Goal: Transaction & Acquisition: Purchase product/service

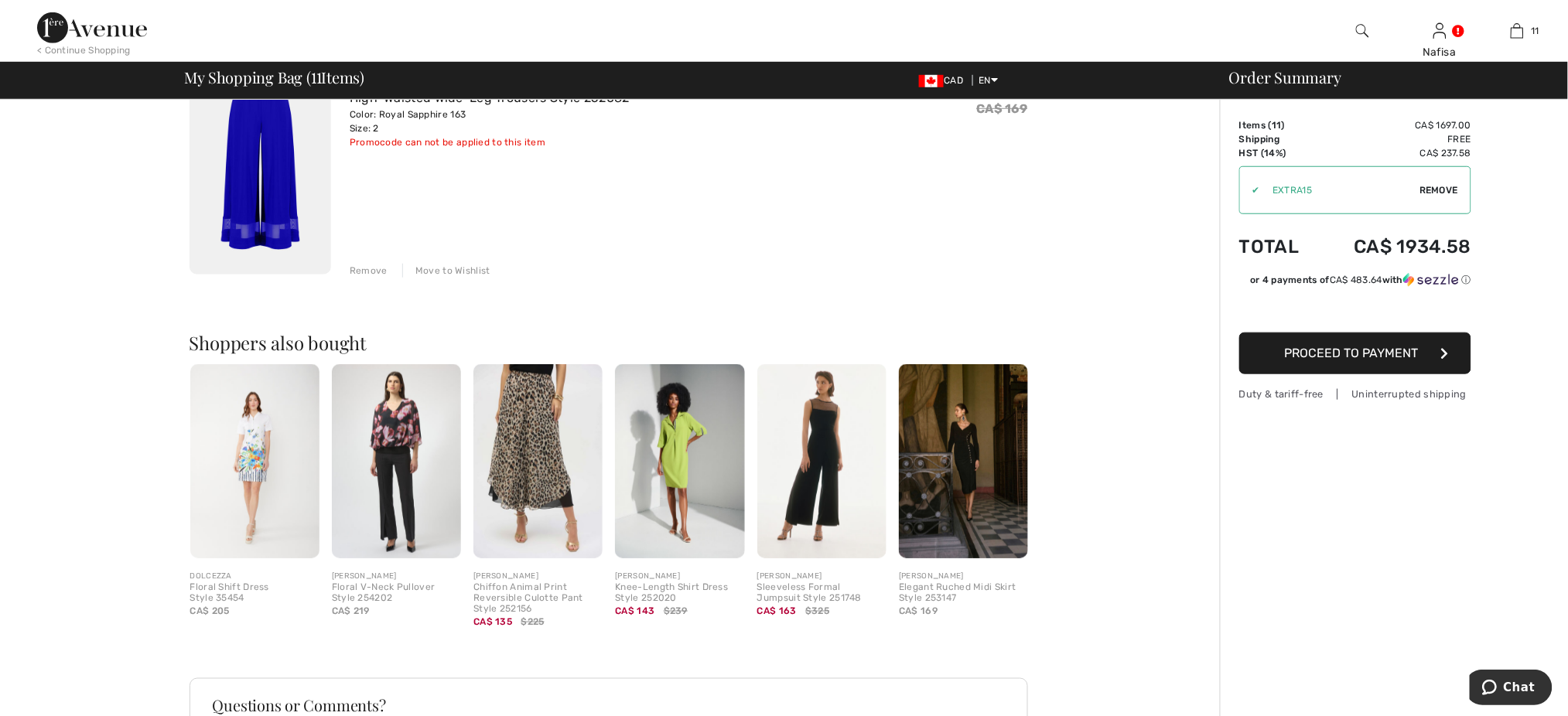
scroll to position [2517, 0]
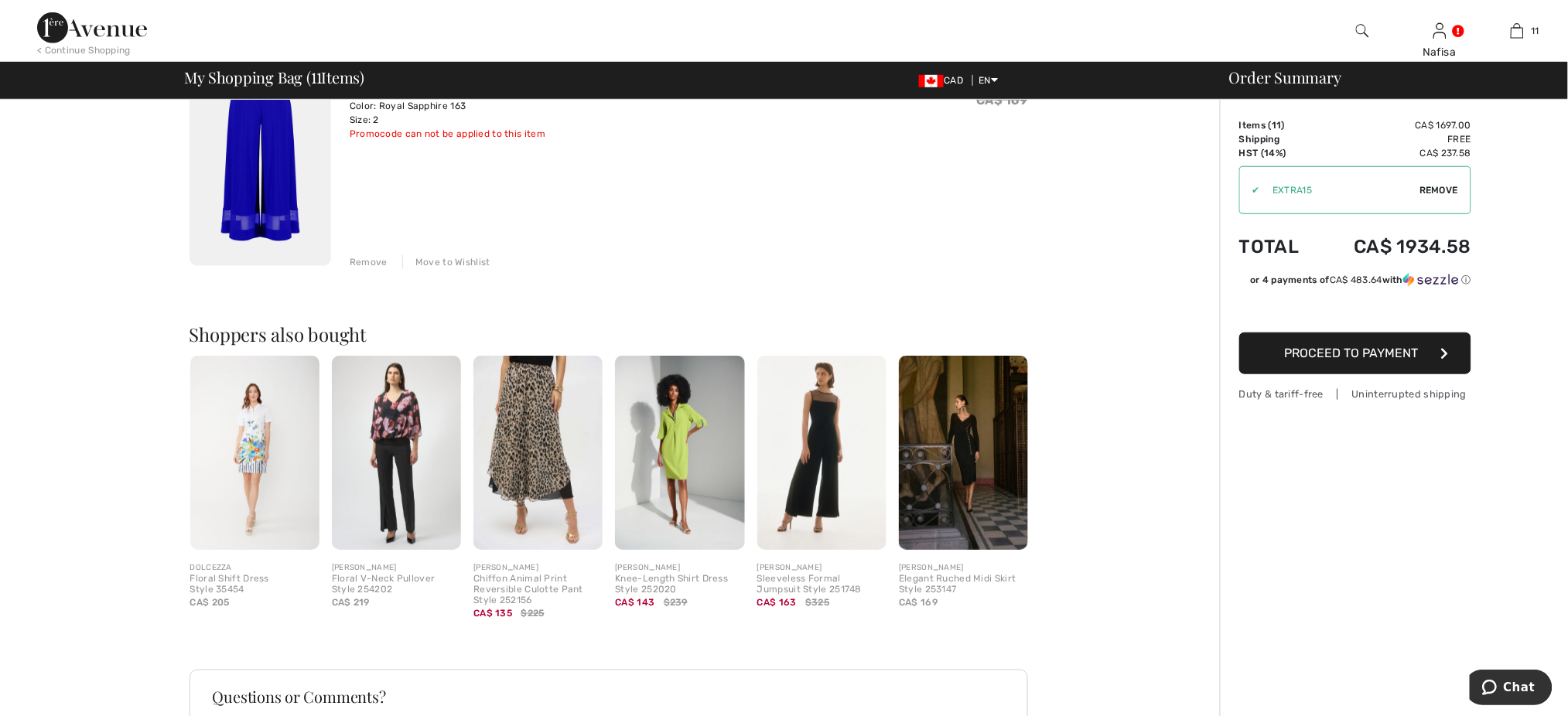
click at [524, 470] on img at bounding box center [538, 453] width 129 height 194
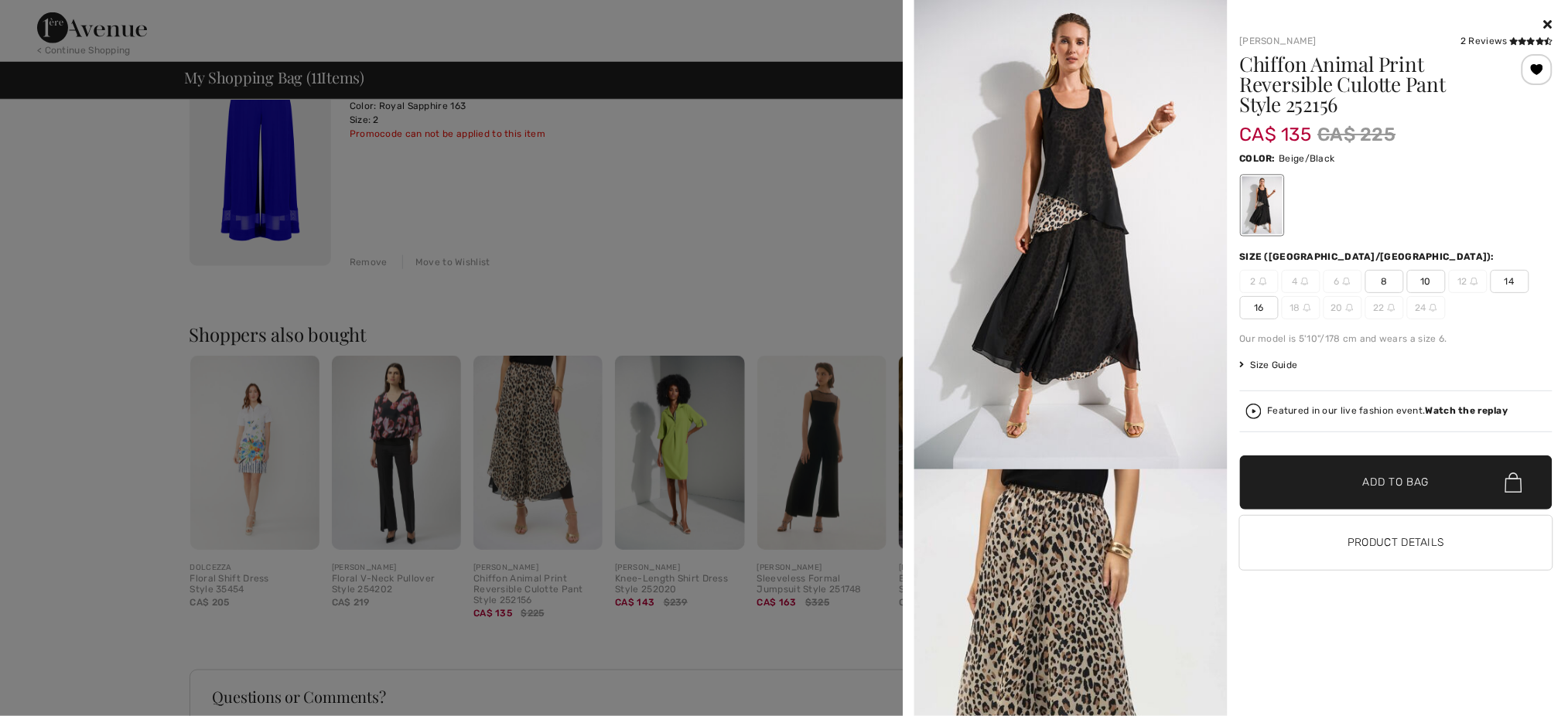
click at [1514, 281] on span "14" at bounding box center [1510, 281] width 39 height 23
click at [1356, 488] on span "✔ Added to Bag" at bounding box center [1373, 483] width 94 height 16
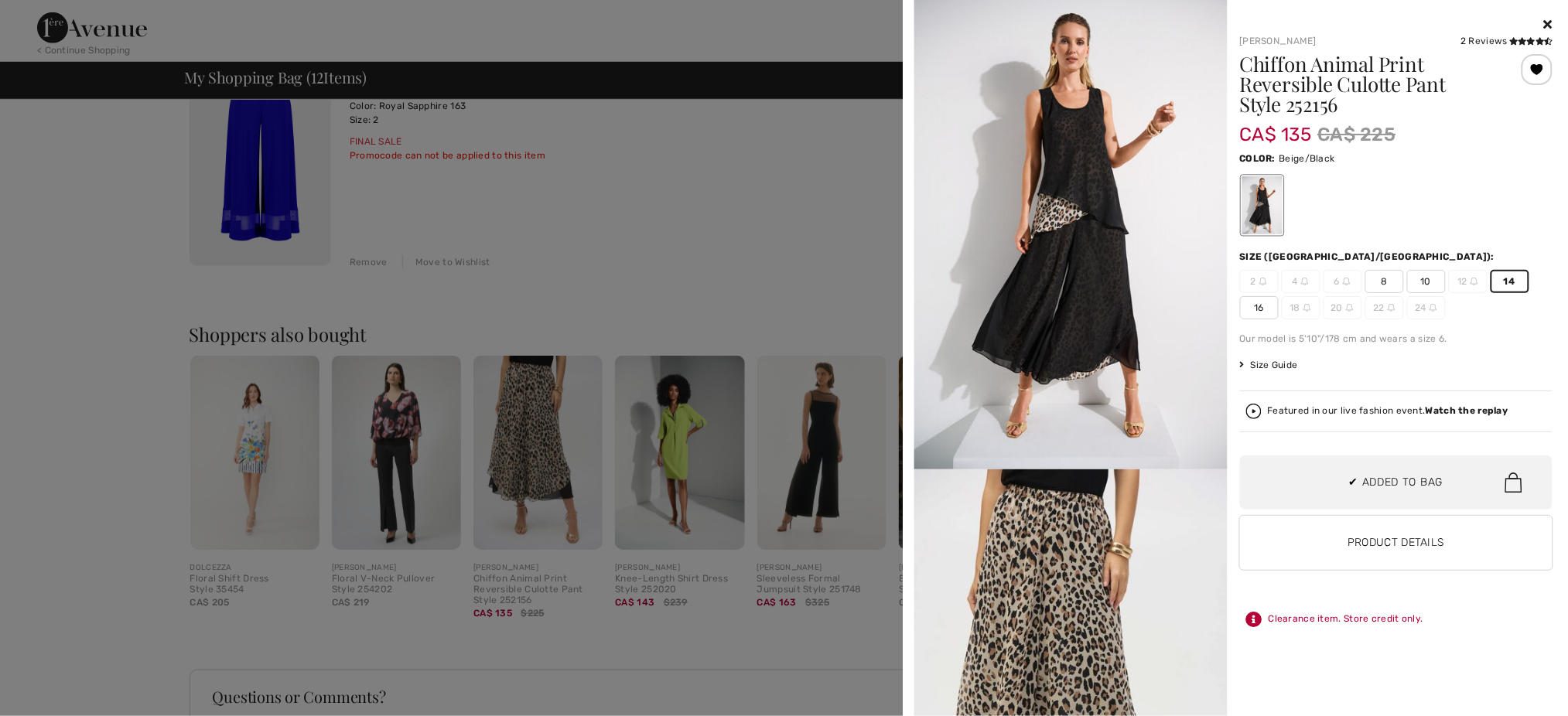
scroll to position [1256, 0]
click at [783, 236] on div at bounding box center [784, 358] width 1568 height 716
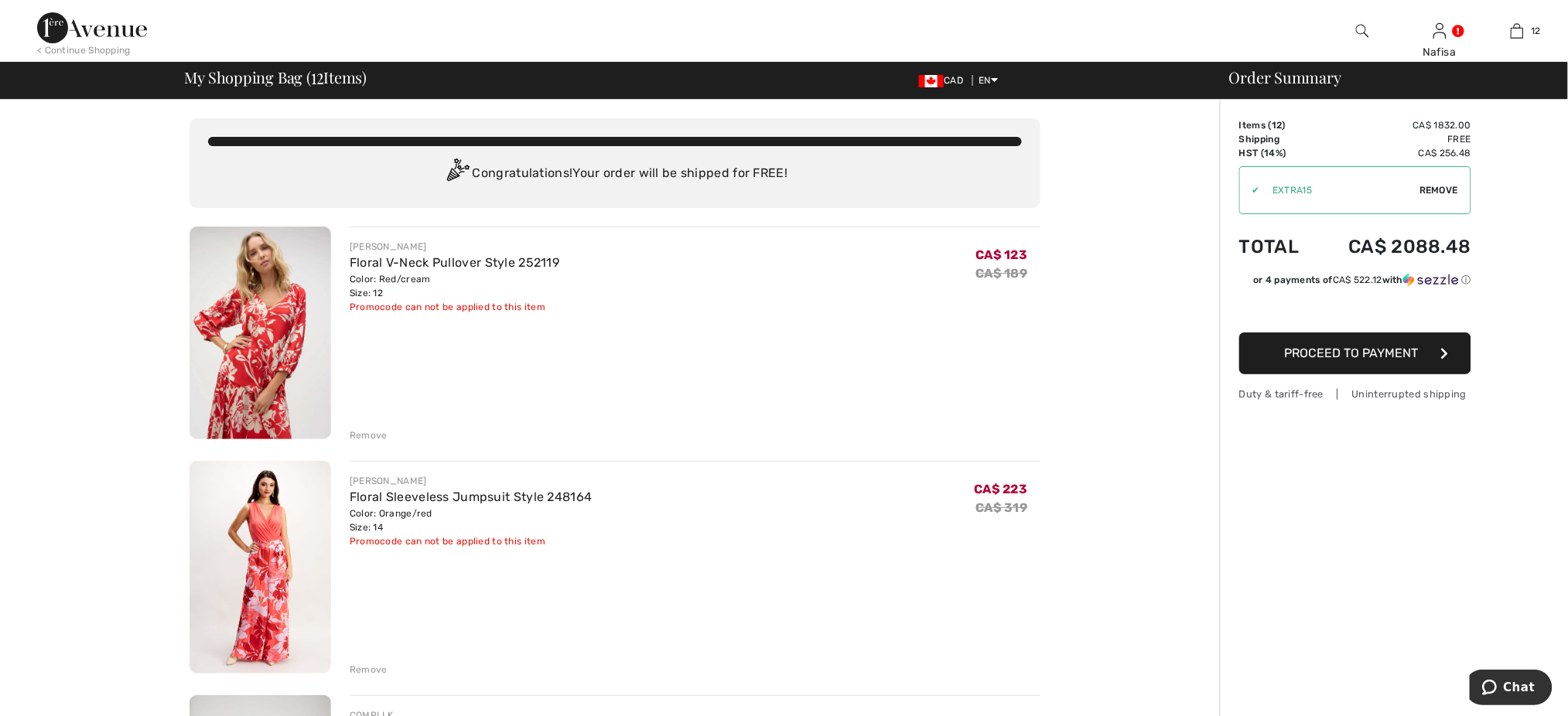
click at [666, 333] on div "JOSEPH RIBKOFF Floral V-Neck Pullover Style 252119 Color: Red/cream Size: 12 Fi…" at bounding box center [695, 334] width 691 height 216
